Goal: Transaction & Acquisition: Download file/media

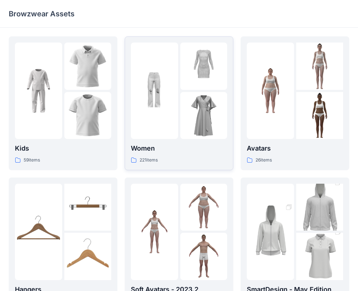
click at [158, 152] on p "Women" at bounding box center [179, 148] width 96 height 10
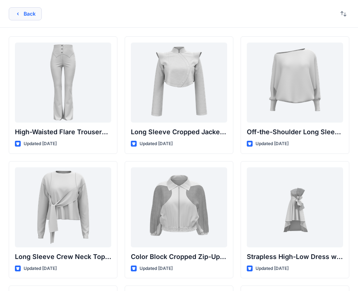
click at [25, 16] on button "Back" at bounding box center [25, 13] width 33 height 13
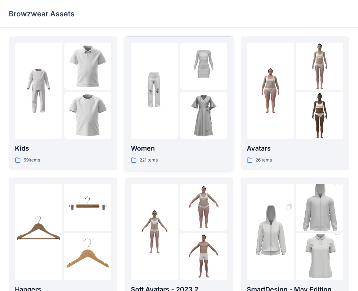
click at [176, 127] on div at bounding box center [154, 91] width 47 height 96
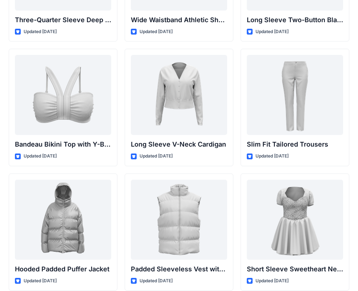
scroll to position [759, 0]
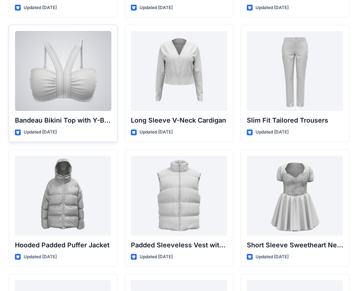
click at [71, 102] on div at bounding box center [63, 71] width 96 height 80
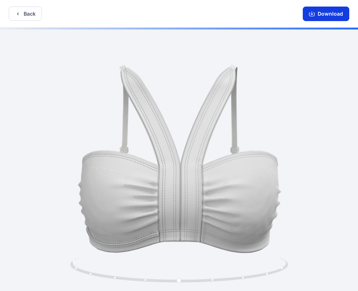
click at [328, 17] on button "Download" at bounding box center [326, 14] width 47 height 15
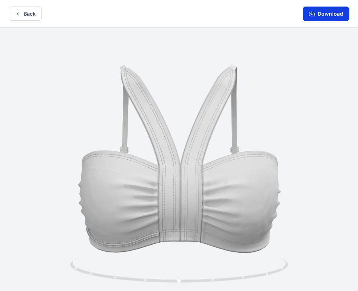
click at [324, 14] on button "Download" at bounding box center [326, 14] width 47 height 15
click at [18, 14] on icon "button" at bounding box center [18, 14] width 6 height 6
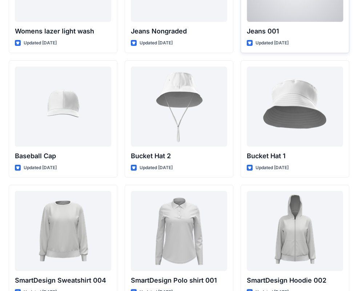
scroll to position [5352, 0]
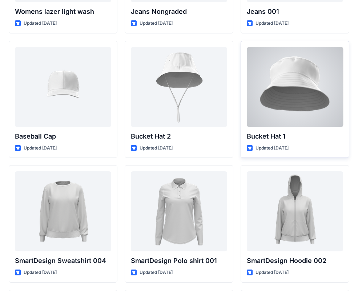
click at [277, 101] on div at bounding box center [295, 87] width 96 height 80
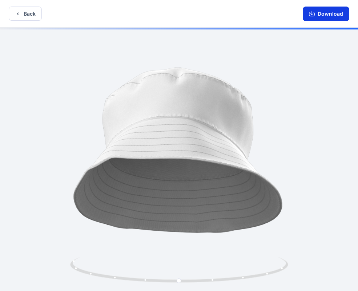
click at [329, 12] on button "Download" at bounding box center [326, 14] width 47 height 15
